Goal: Navigation & Orientation: Find specific page/section

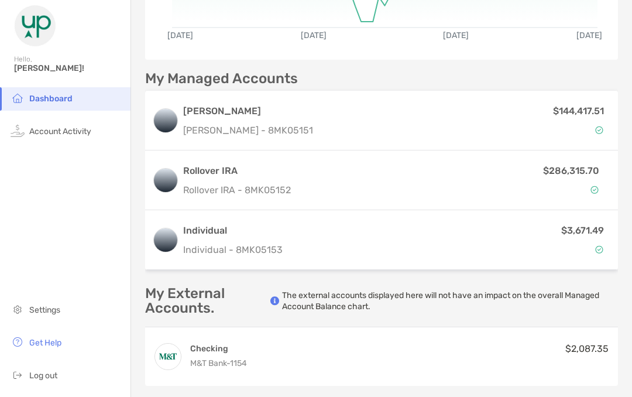
scroll to position [243, 0]
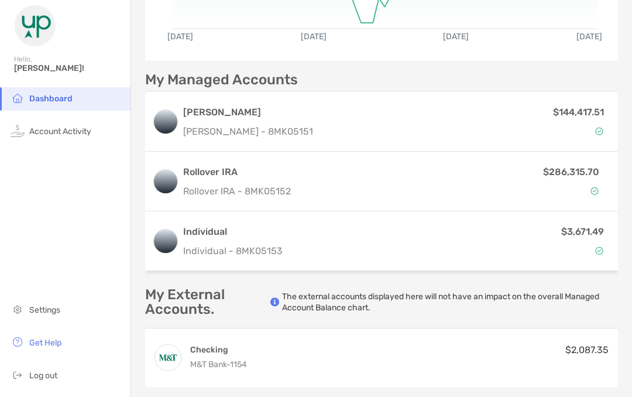
click at [171, 125] on img at bounding box center [165, 121] width 23 height 23
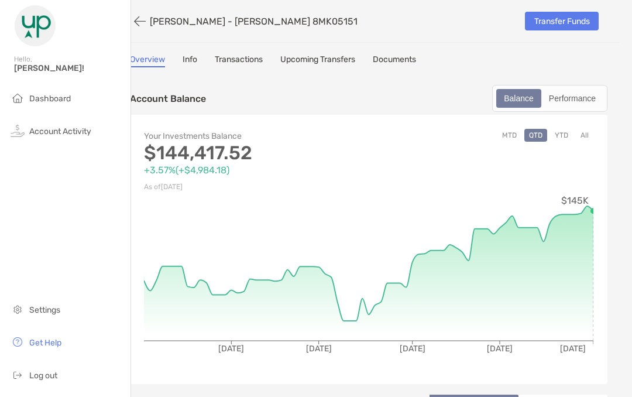
scroll to position [0, 13]
click at [236, 55] on link "Transactions" at bounding box center [238, 60] width 48 height 13
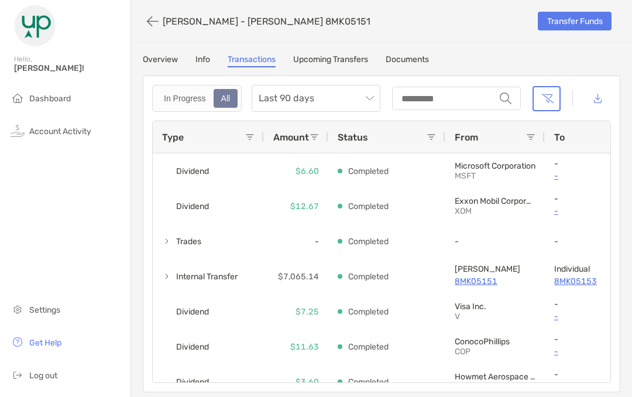
click at [18, 93] on img at bounding box center [18, 98] width 14 height 14
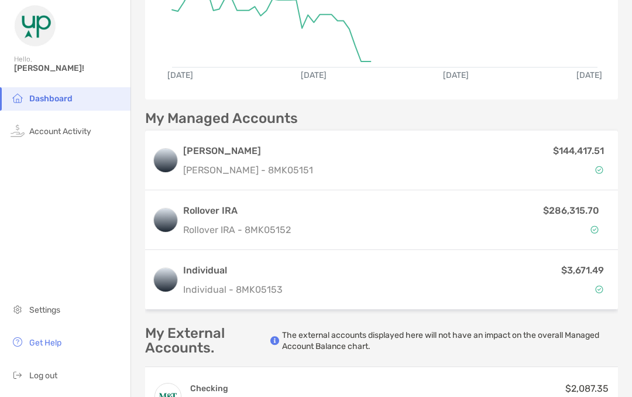
scroll to position [205, 0]
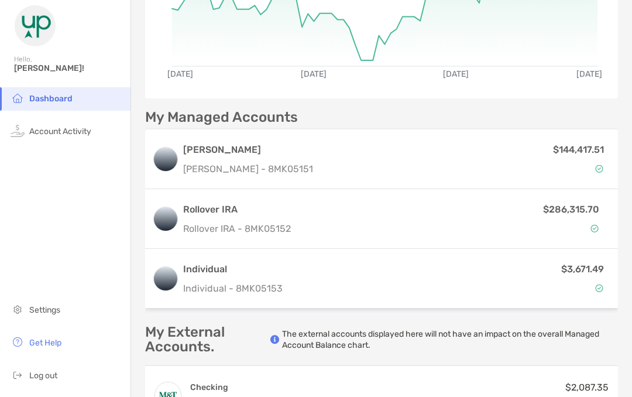
click at [166, 284] on img at bounding box center [165, 278] width 23 height 23
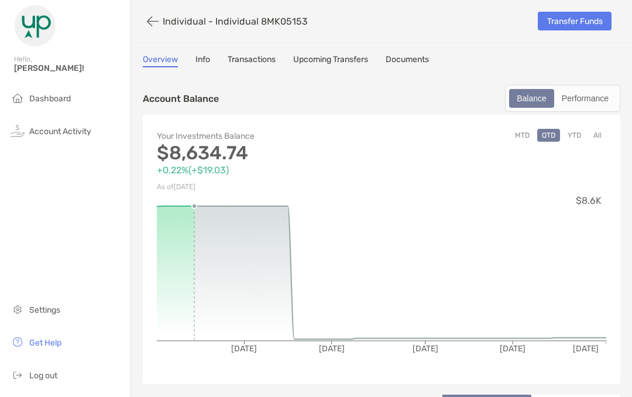
click at [248, 60] on link "Transactions" at bounding box center [252, 60] width 48 height 13
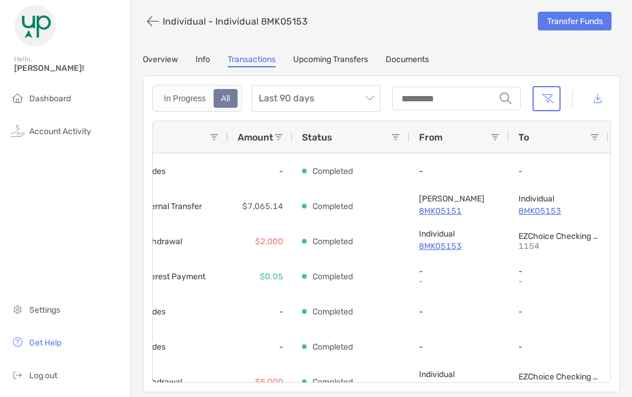
click at [163, 57] on link "Overview" at bounding box center [160, 60] width 35 height 13
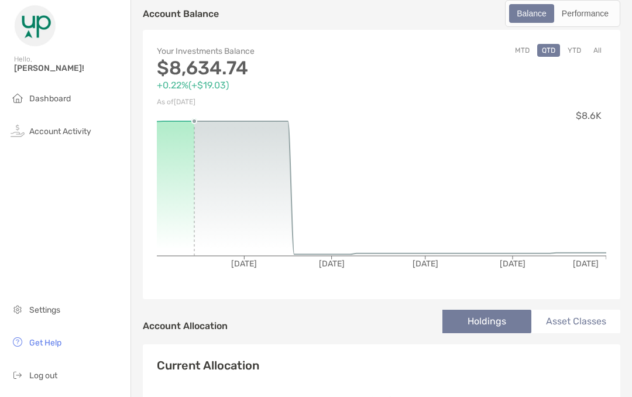
scroll to position [84, 0]
click at [40, 372] on span "Log out" at bounding box center [43, 375] width 28 height 10
